Goal: Task Accomplishment & Management: Complete application form

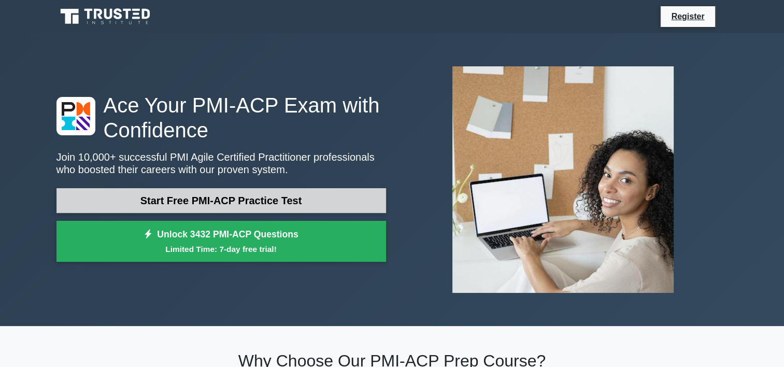
click at [257, 203] on link "Start Free PMI-ACP Practice Test" at bounding box center [220, 200] width 329 height 25
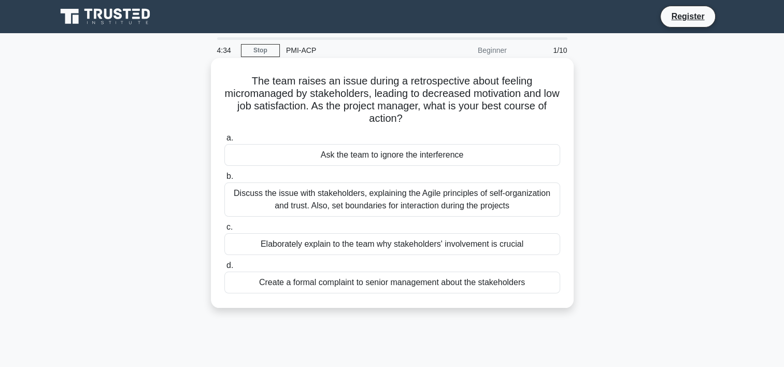
click at [406, 204] on div "Discuss the issue with stakeholders, explaining the Agile principles of self-or…" at bounding box center [392, 199] width 336 height 34
click at [224, 180] on input "b. Discuss the issue with stakeholders, explaining the Agile principles of self…" at bounding box center [224, 176] width 0 height 7
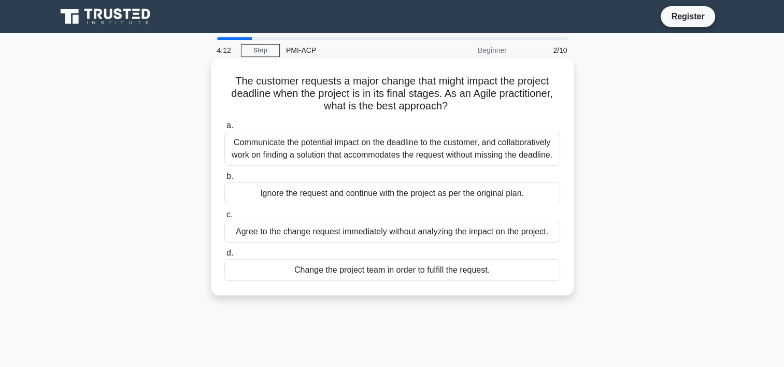
click at [362, 141] on div "Communicate the potential impact on the deadline to the customer, and collabora…" at bounding box center [392, 149] width 336 height 34
click at [224, 129] on input "a. Communicate the potential impact on the deadline to the customer, and collab…" at bounding box center [224, 125] width 0 height 7
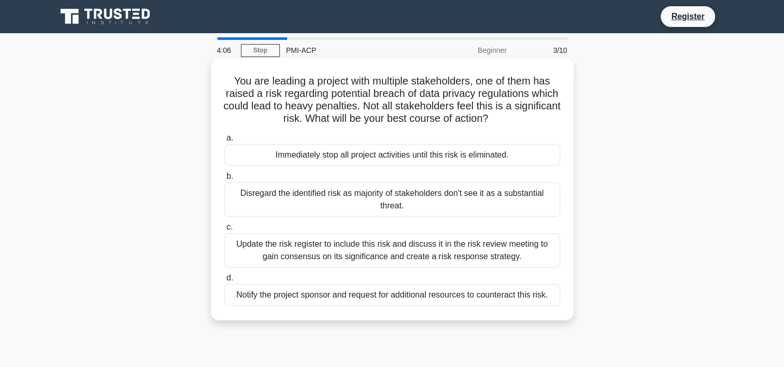
click at [365, 247] on div "Update the risk register to include this risk and discuss it in the risk review…" at bounding box center [392, 250] width 336 height 34
click at [224, 230] on input "c. Update the risk register to include this risk and discuss it in the risk rev…" at bounding box center [224, 227] width 0 height 7
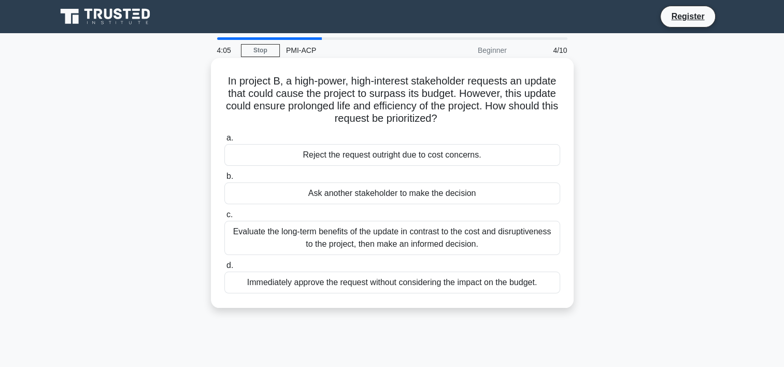
click at [367, 234] on div "Evaluate the long-term benefits of the update in contrast to the cost and disru…" at bounding box center [392, 238] width 336 height 34
click at [224, 218] on input "c. Evaluate the long-term benefits of the update in contrast to the cost and di…" at bounding box center [224, 214] width 0 height 7
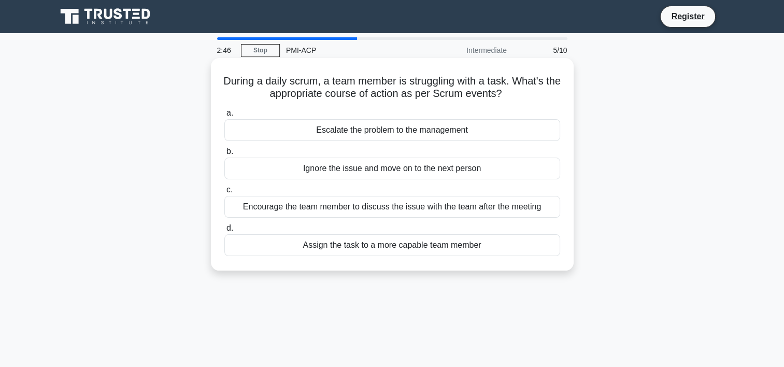
click at [327, 214] on div "Encourage the team member to discuss the issue with the team after the meeting" at bounding box center [392, 207] width 336 height 22
drag, startPoint x: 327, startPoint y: 214, endPoint x: 333, endPoint y: 208, distance: 8.1
click at [333, 208] on div "Encourage the team member to discuss the issue with the team after the meeting" at bounding box center [392, 207] width 336 height 22
click at [224, 193] on input "c. Encourage the team member to discuss the issue with the team after the meeti…" at bounding box center [224, 189] width 0 height 7
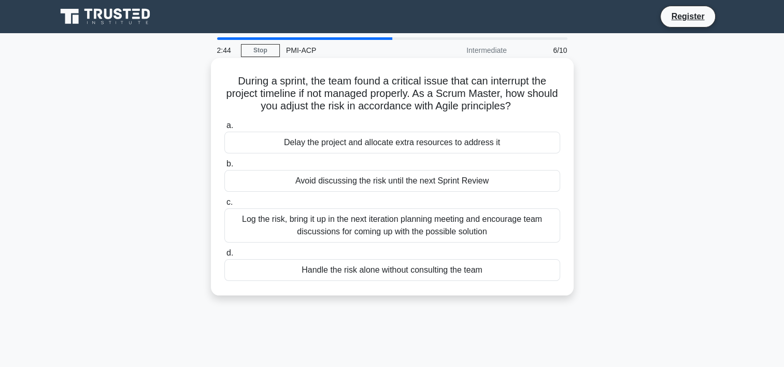
click at [334, 230] on div "Log the risk, bring it up in the next iteration planning meeting and encourage …" at bounding box center [392, 225] width 336 height 34
click at [224, 206] on input "c. Log the risk, bring it up in the next iteration planning meeting and encoura…" at bounding box center [224, 202] width 0 height 7
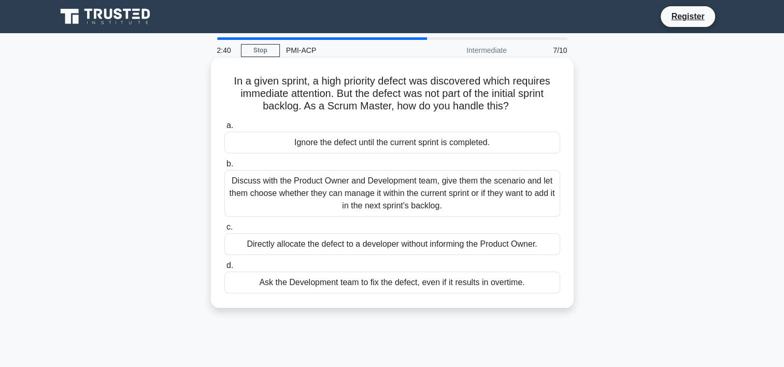
click at [369, 188] on div "Discuss with the Product Owner and Development team, give them the scenario and…" at bounding box center [392, 193] width 336 height 47
click at [224, 167] on input "b. Discuss with the Product Owner and Development team, give them the scenario …" at bounding box center [224, 164] width 0 height 7
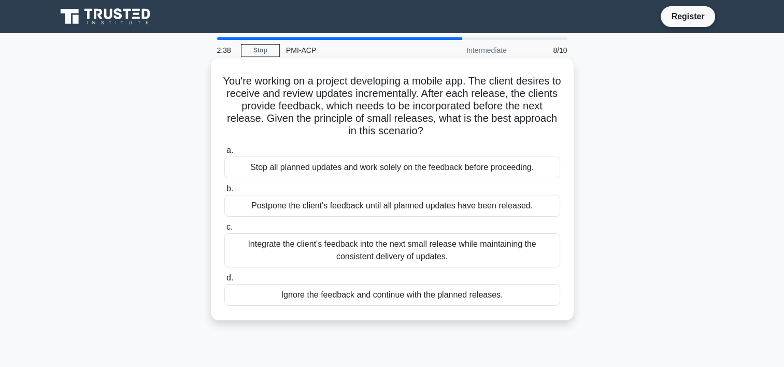
click at [350, 252] on div "Integrate the client's feedback into the next small release while maintaining t…" at bounding box center [392, 250] width 336 height 34
click at [224, 230] on input "c. Integrate the client's feedback into the next small release while maintainin…" at bounding box center [224, 227] width 0 height 7
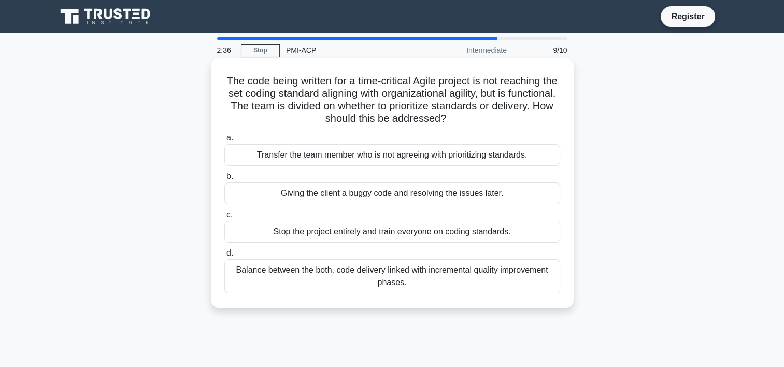
click at [369, 271] on div "Balance between the both, code delivery linked with incremental quality improve…" at bounding box center [392, 276] width 336 height 34
click at [224, 256] on input "d. Balance between the both, code delivery linked with incremental quality impr…" at bounding box center [224, 253] width 0 height 7
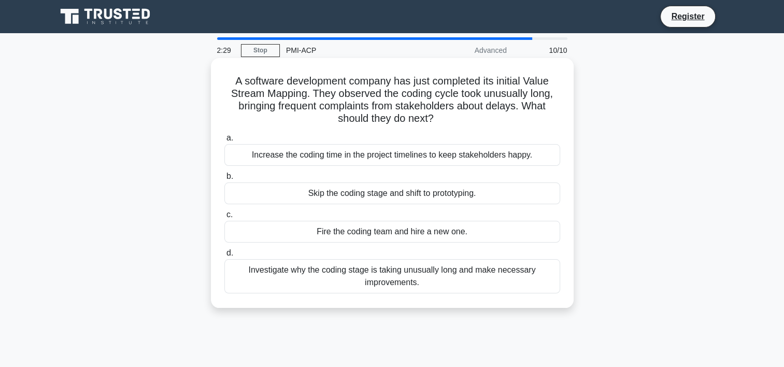
click at [380, 272] on div "Investigate why the coding stage is taking unusually long and make necessary im…" at bounding box center [392, 276] width 336 height 34
click at [224, 256] on input "d. Investigate why the coding stage is taking unusually long and make necessary…" at bounding box center [224, 253] width 0 height 7
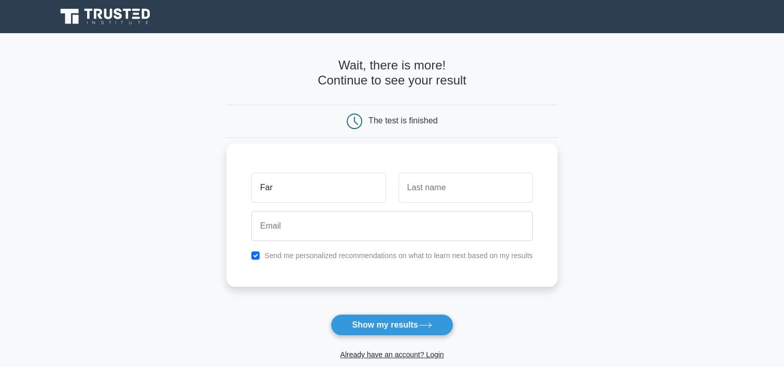
type input "[PERSON_NAME]"
click at [441, 197] on input "text" at bounding box center [465, 187] width 134 height 30
type input "Ali"
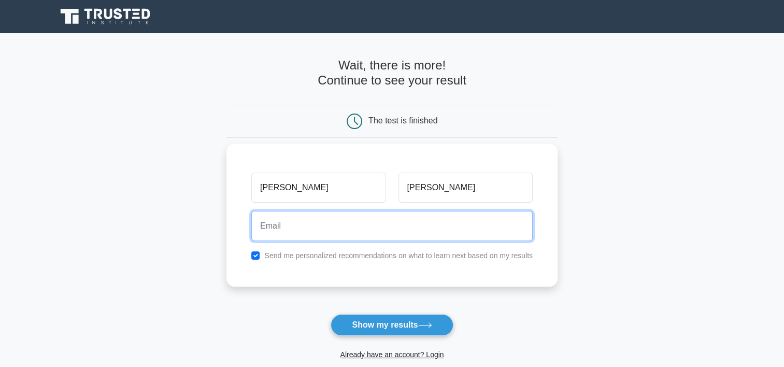
click at [376, 232] on input "email" at bounding box center [391, 226] width 281 height 30
type input "farhadalijamal@gmail.com"
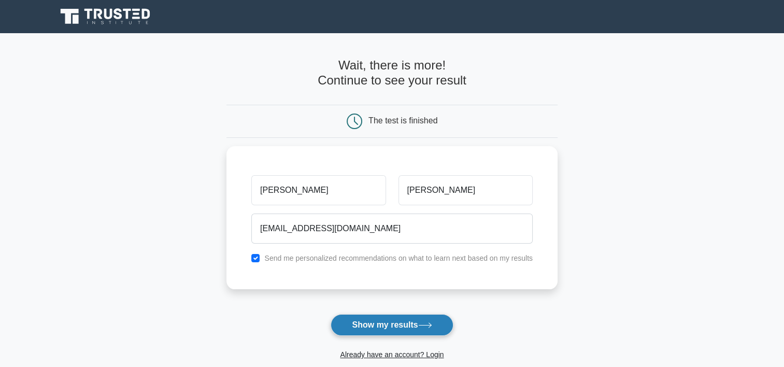
click at [379, 325] on button "Show my results" at bounding box center [391, 325] width 122 height 22
